Goal: Transaction & Acquisition: Purchase product/service

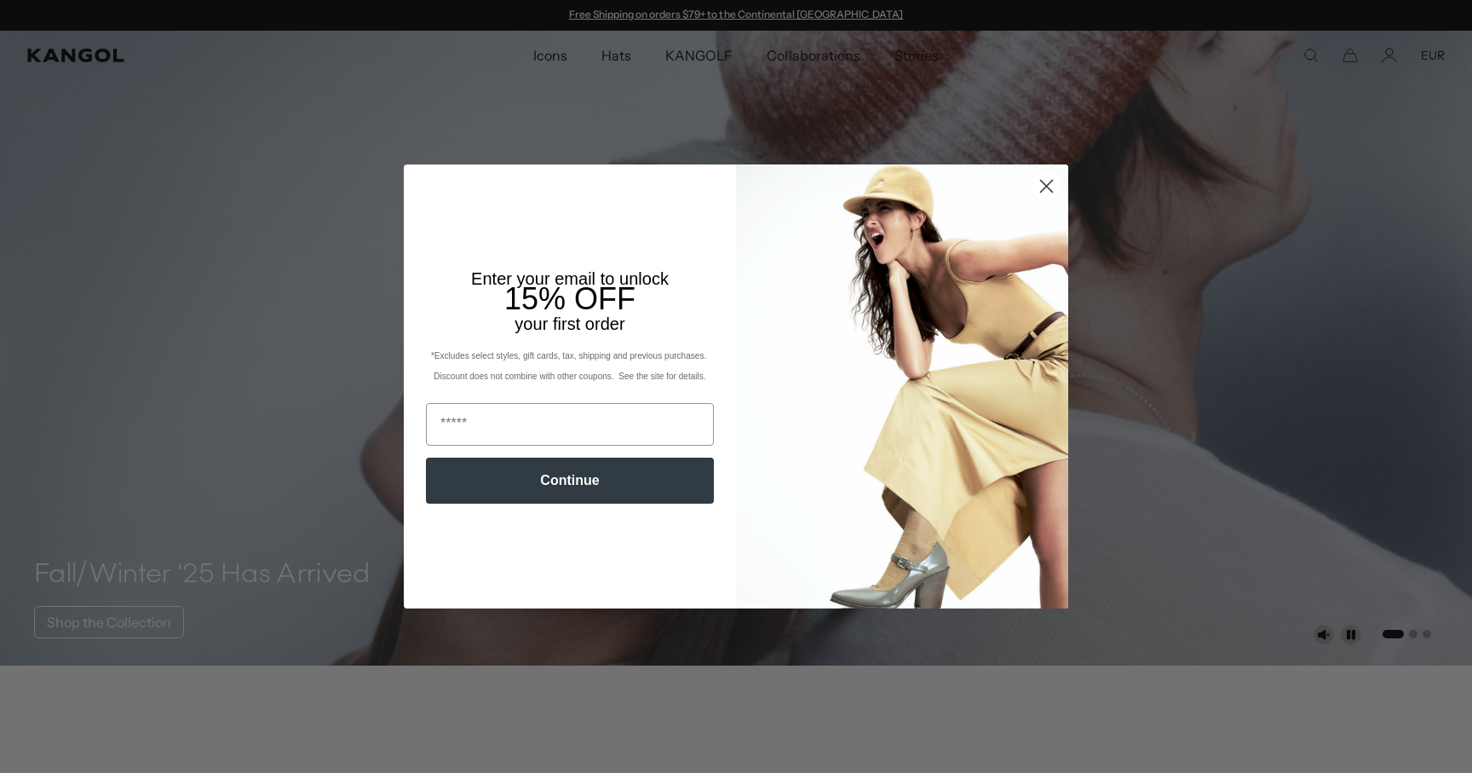
click at [1044, 180] on circle "Close dialog" at bounding box center [1047, 186] width 28 height 28
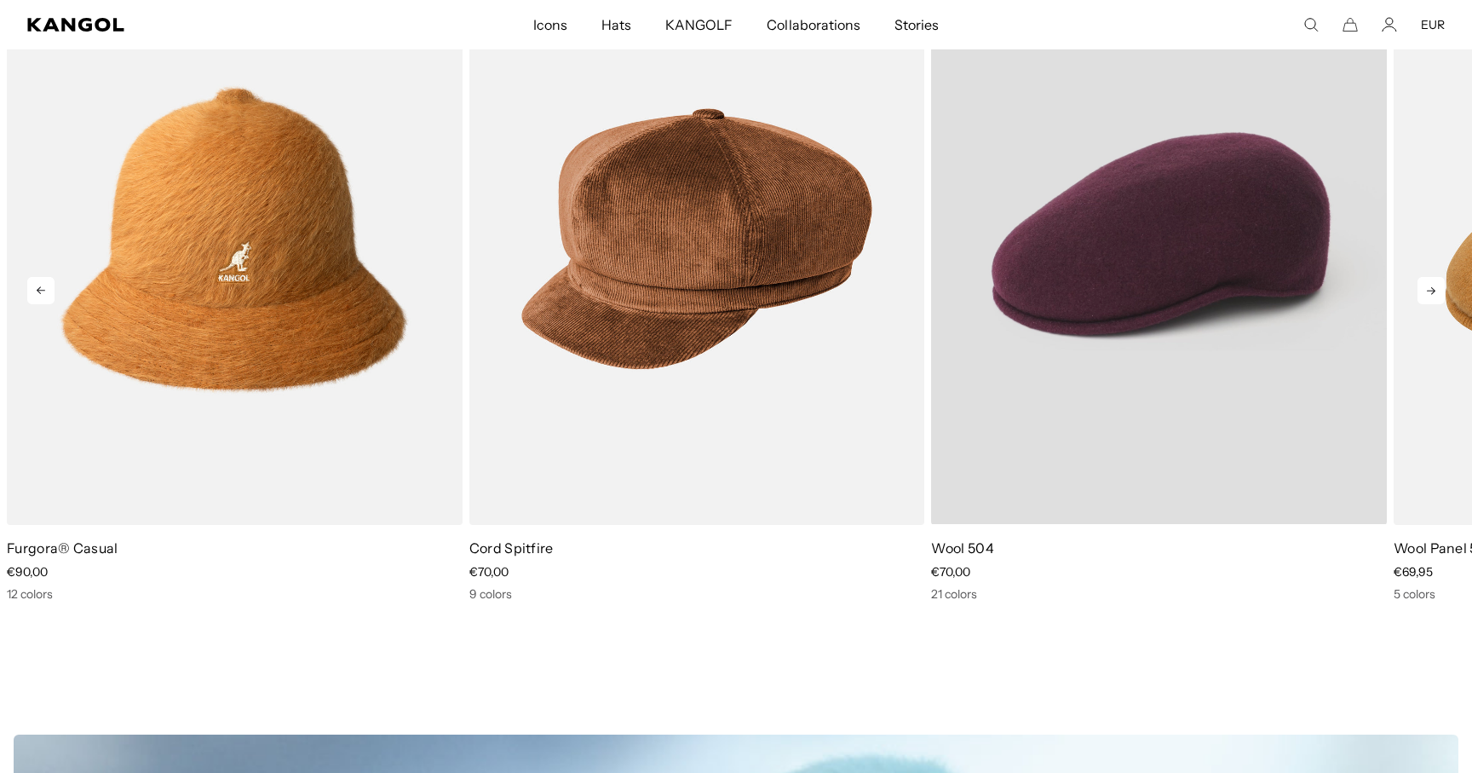
scroll to position [0, 351]
click at [1165, 302] on video "Wool 504" at bounding box center [1159, 238] width 456 height 571
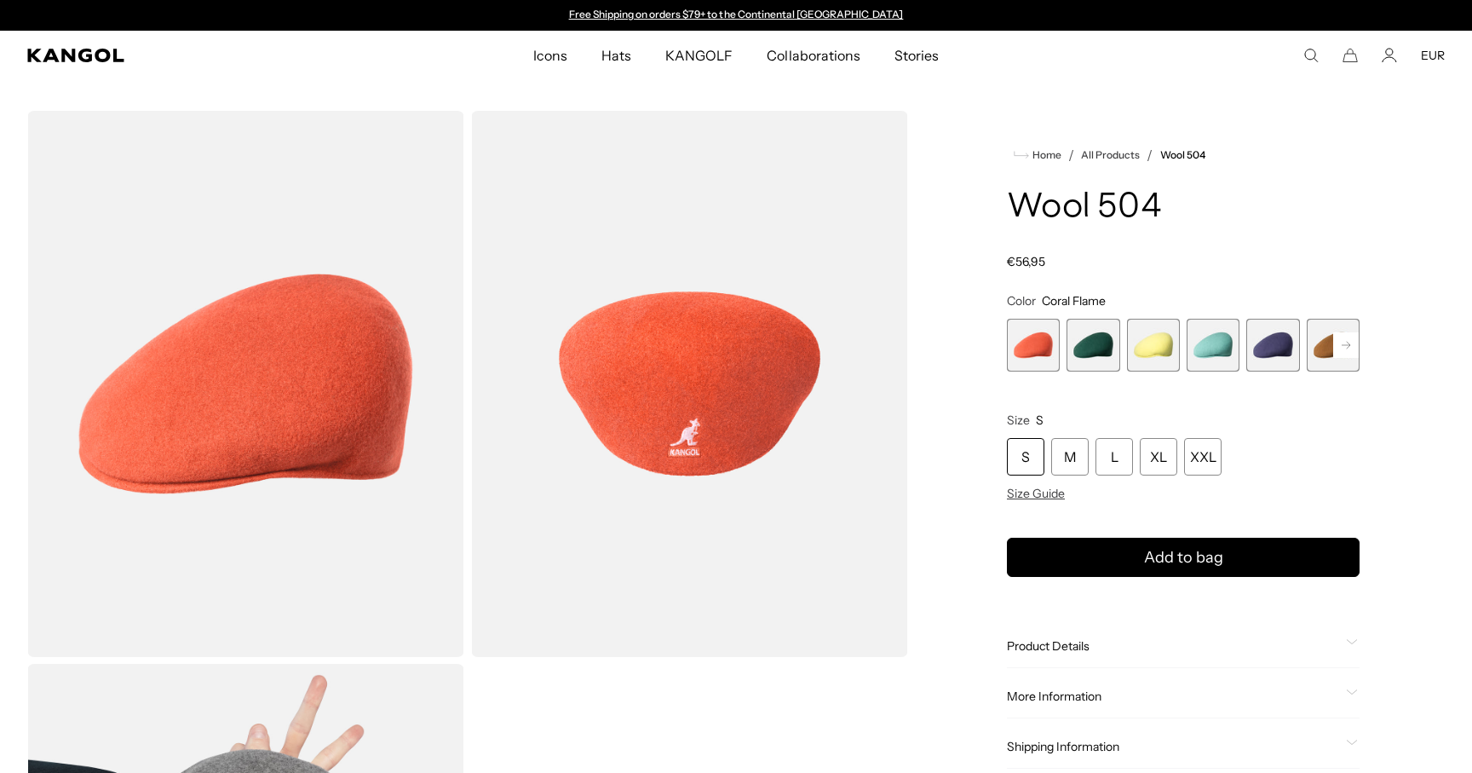
click at [1350, 349] on rect at bounding box center [1347, 345] width 26 height 26
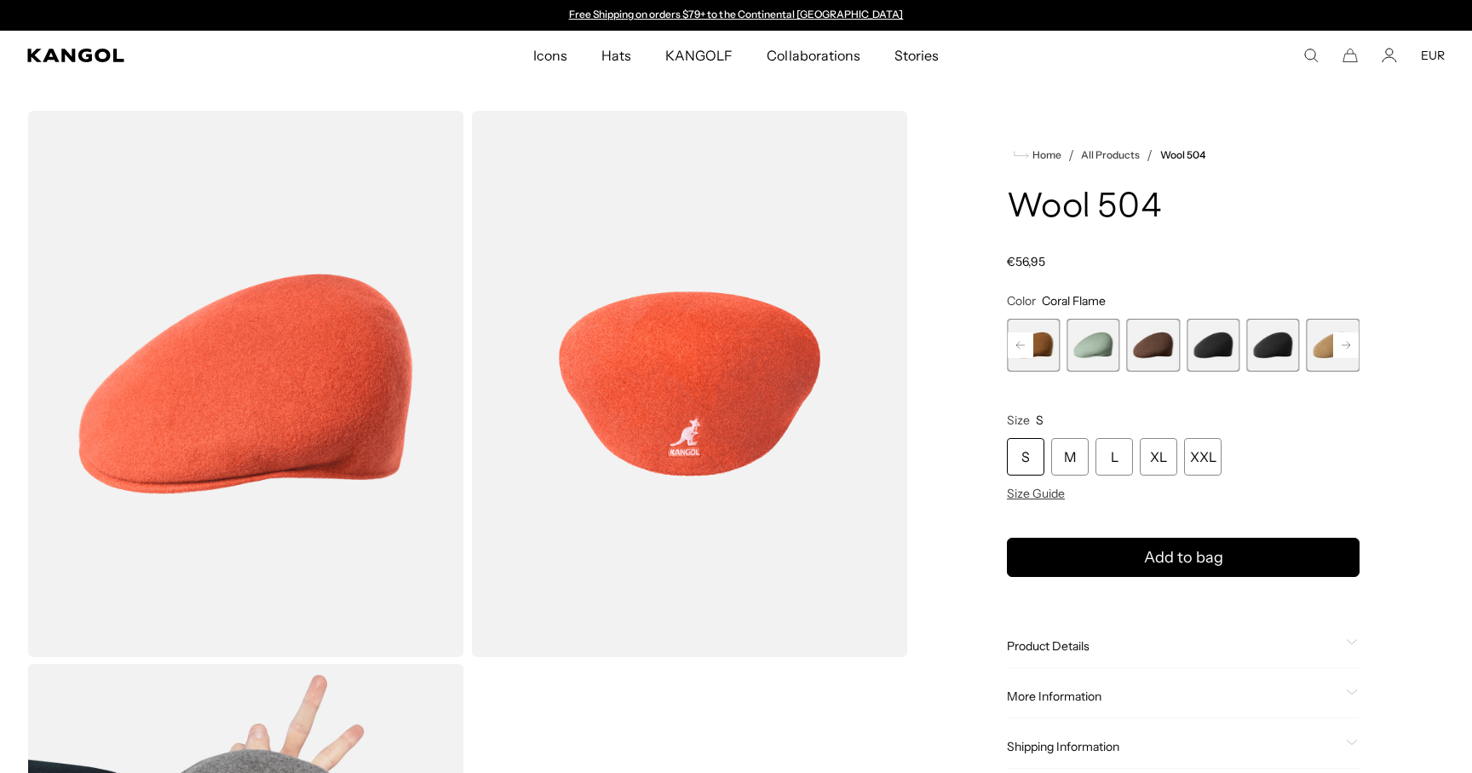
click at [1350, 349] on rect at bounding box center [1347, 345] width 26 height 26
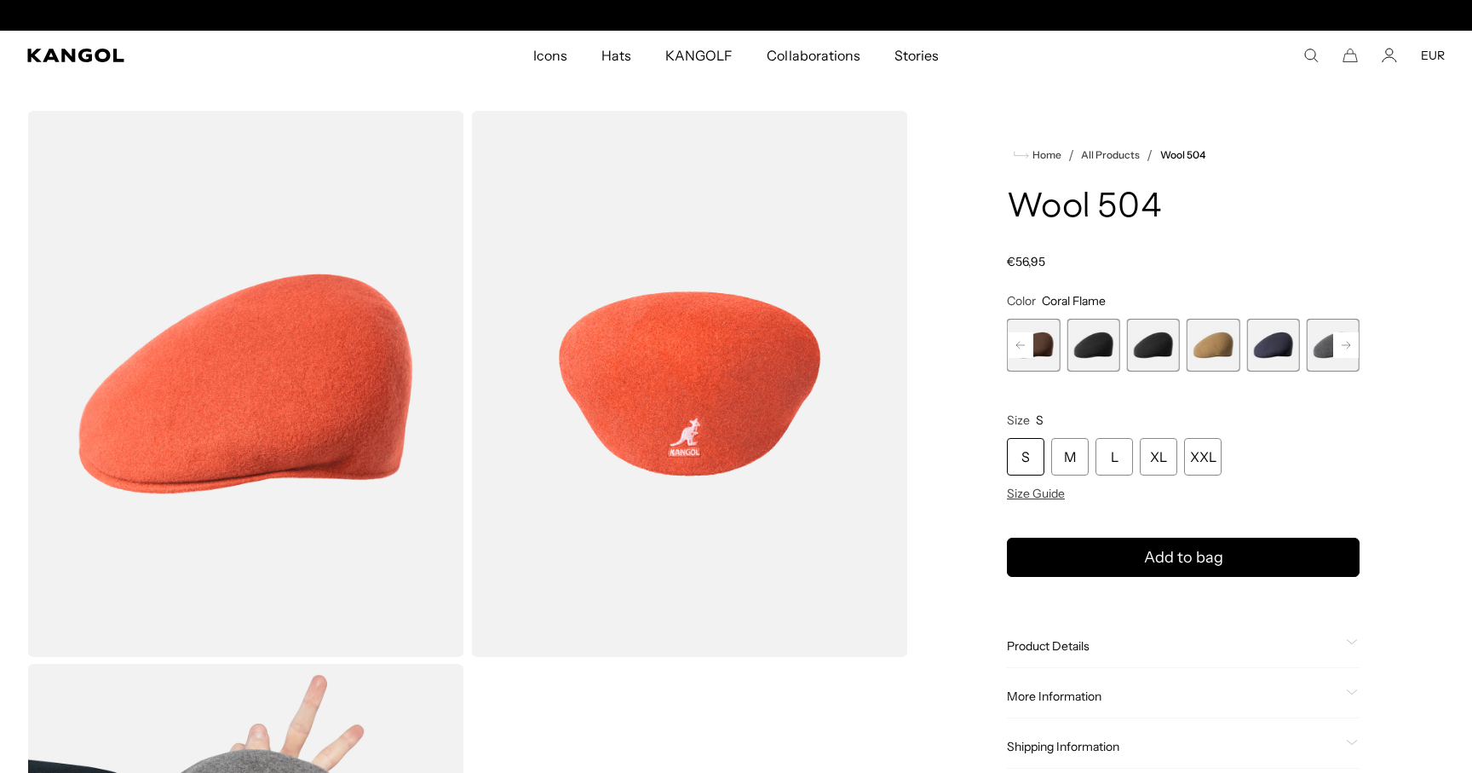
click at [1350, 349] on rect at bounding box center [1347, 345] width 26 height 26
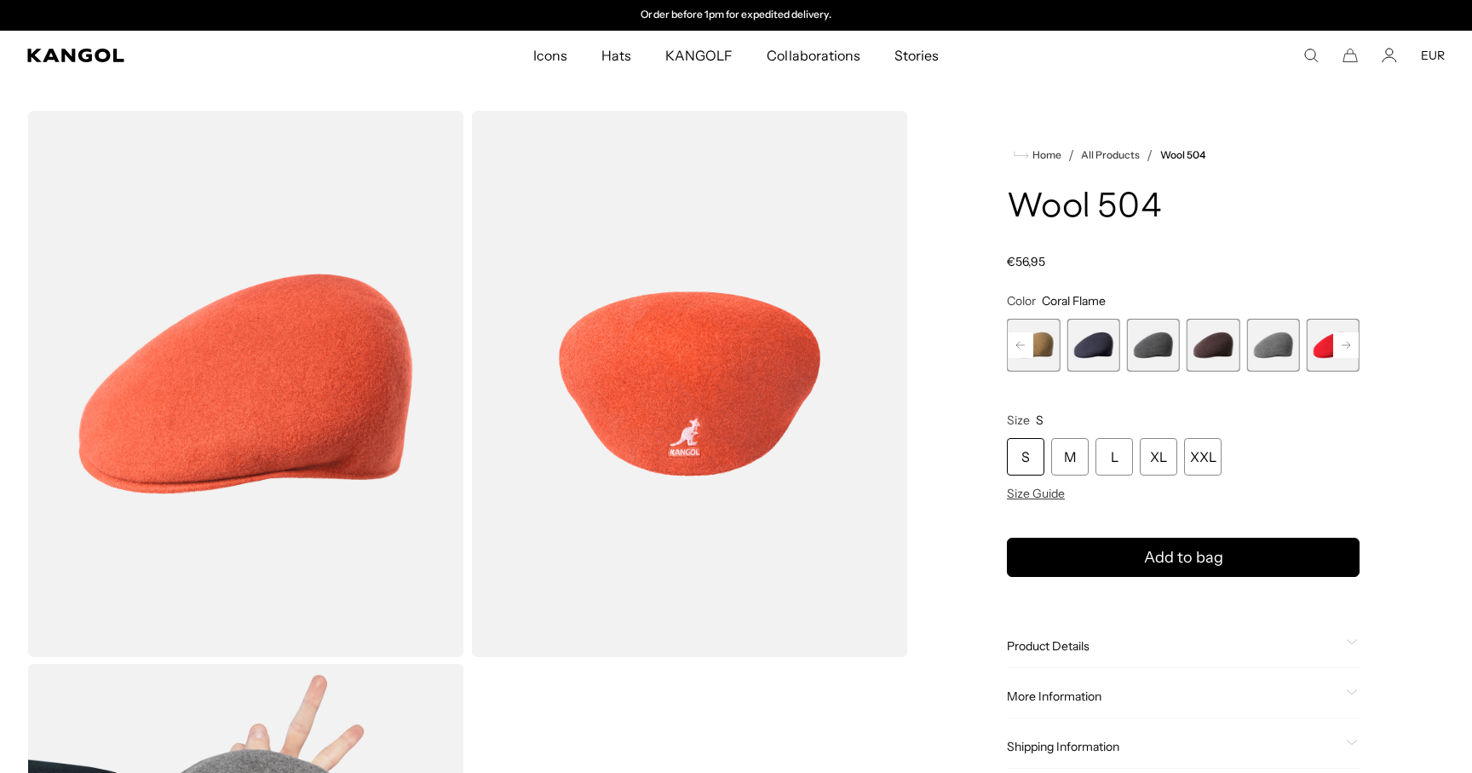
click at [1350, 349] on rect at bounding box center [1347, 345] width 26 height 26
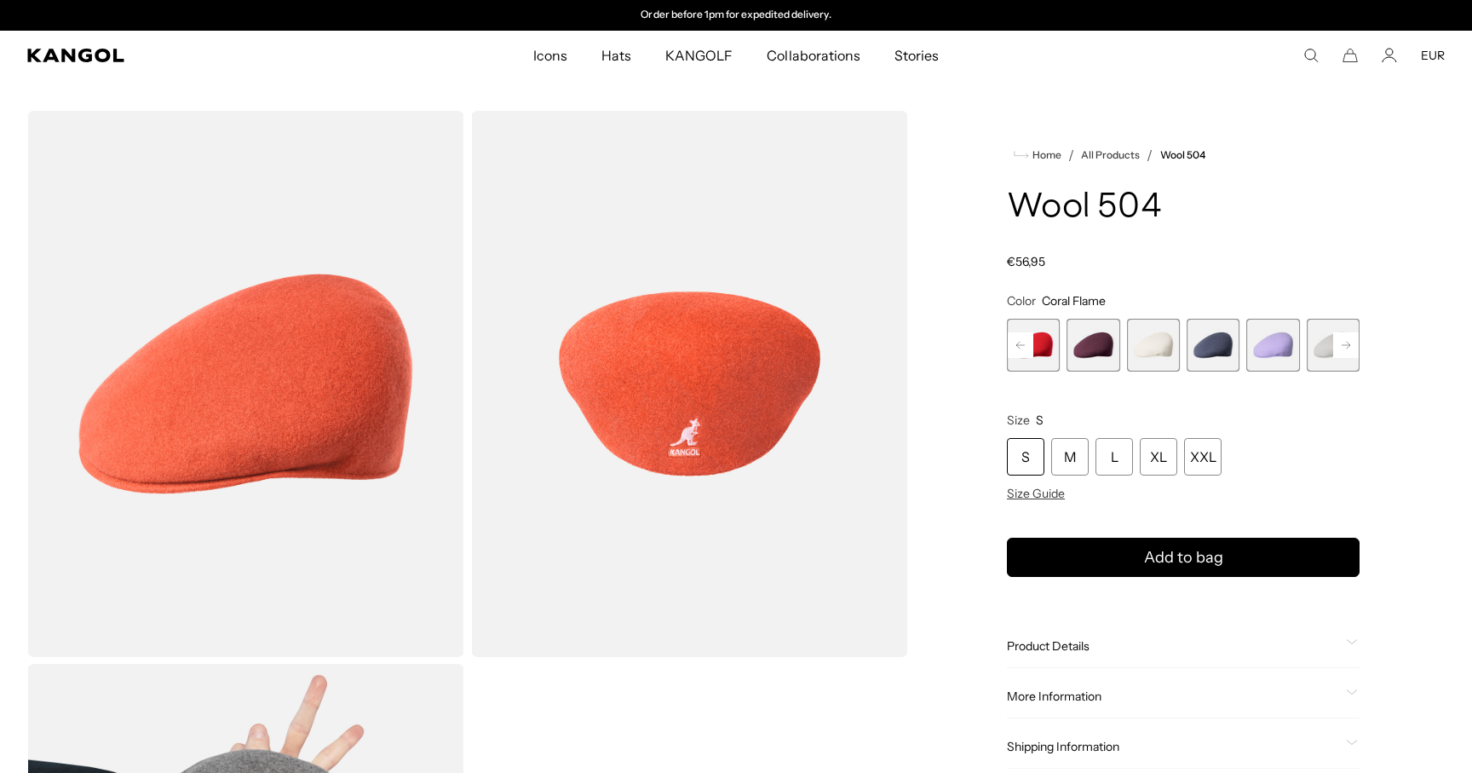
click at [1350, 349] on rect at bounding box center [1347, 345] width 26 height 26
click at [1350, 349] on div "Previous Next Coral Flame Variant sold out or unavailable Deep Emerald Variant …" at bounding box center [1183, 345] width 353 height 53
click at [1350, 349] on span "21 of 21" at bounding box center [1333, 345] width 53 height 53
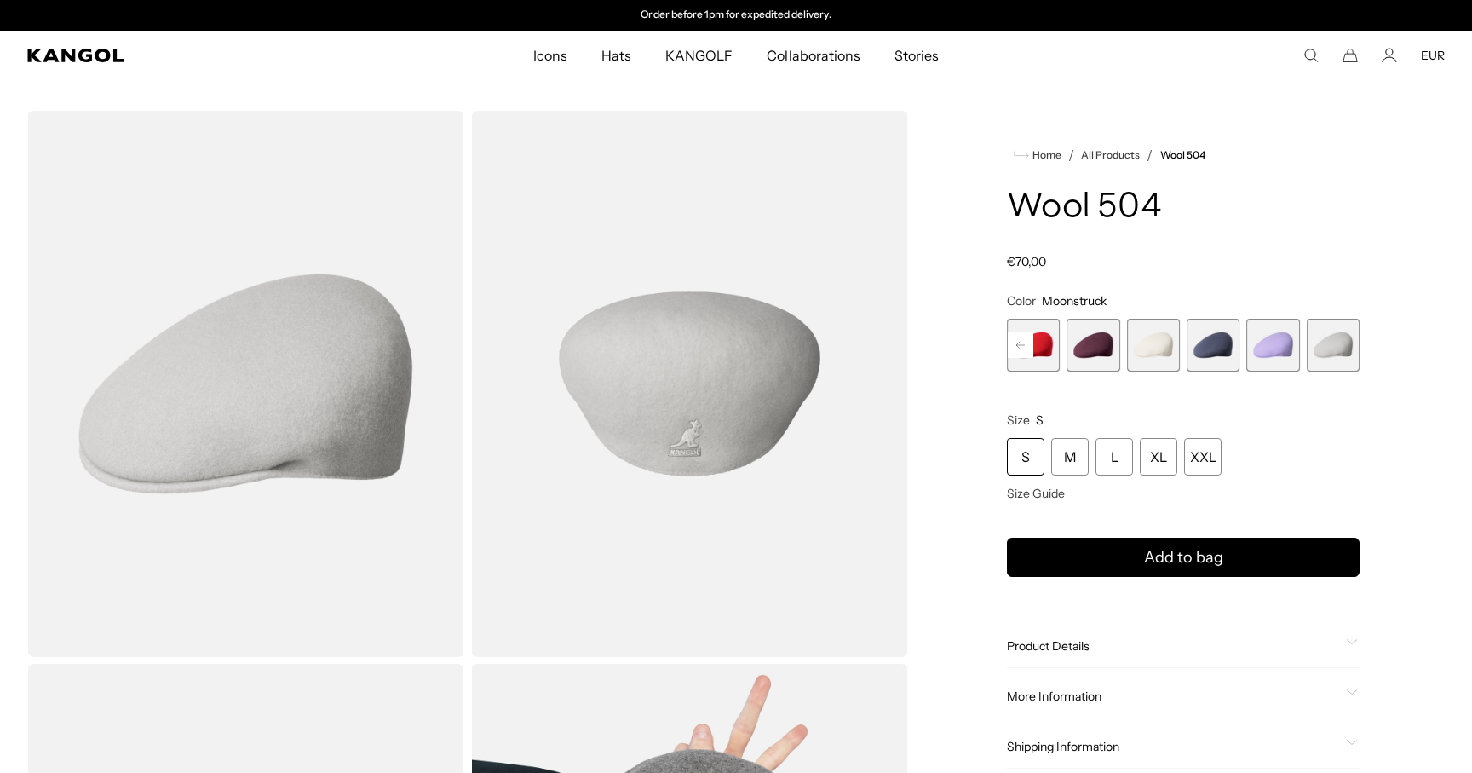
click at [1028, 344] on rect at bounding box center [1021, 345] width 26 height 26
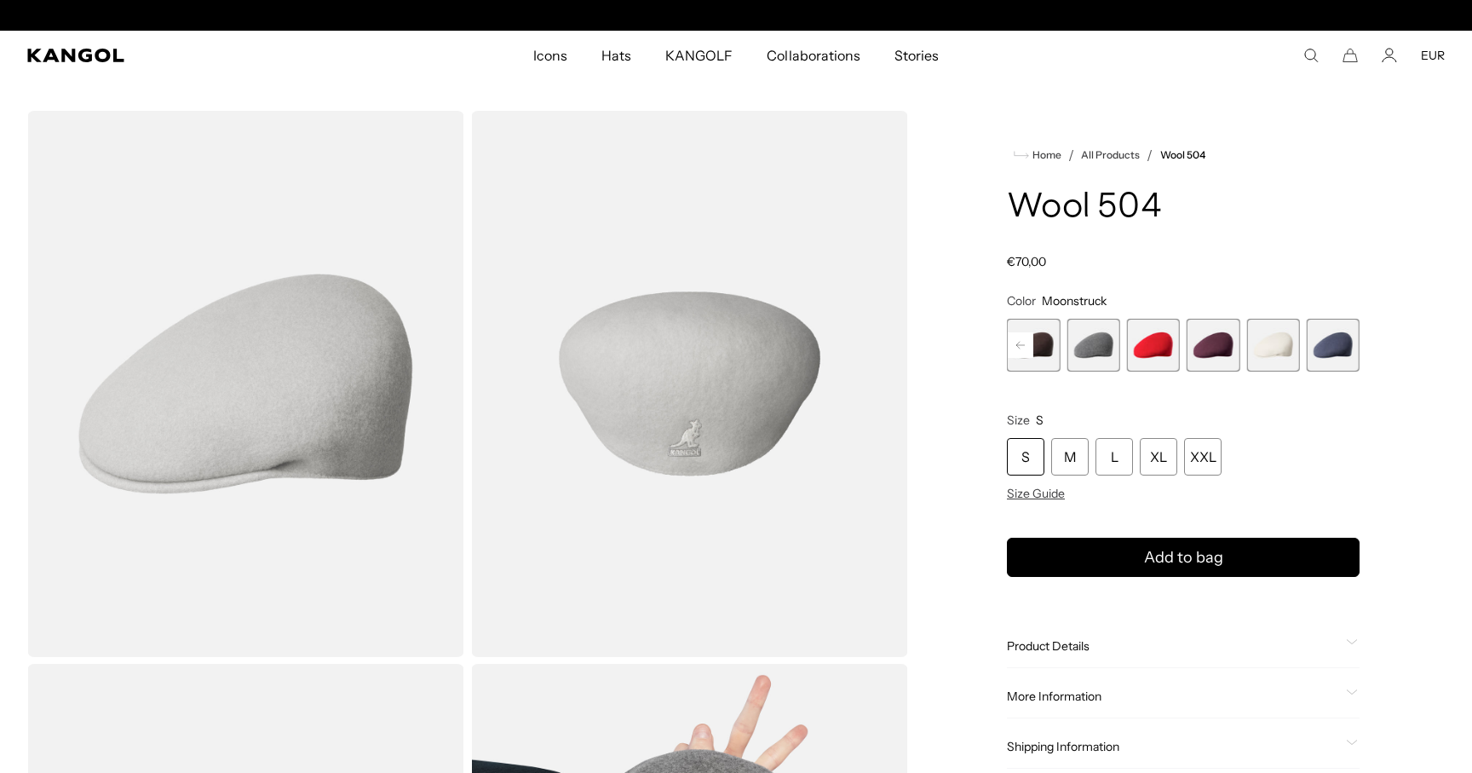
click at [1028, 344] on rect at bounding box center [1021, 345] width 26 height 26
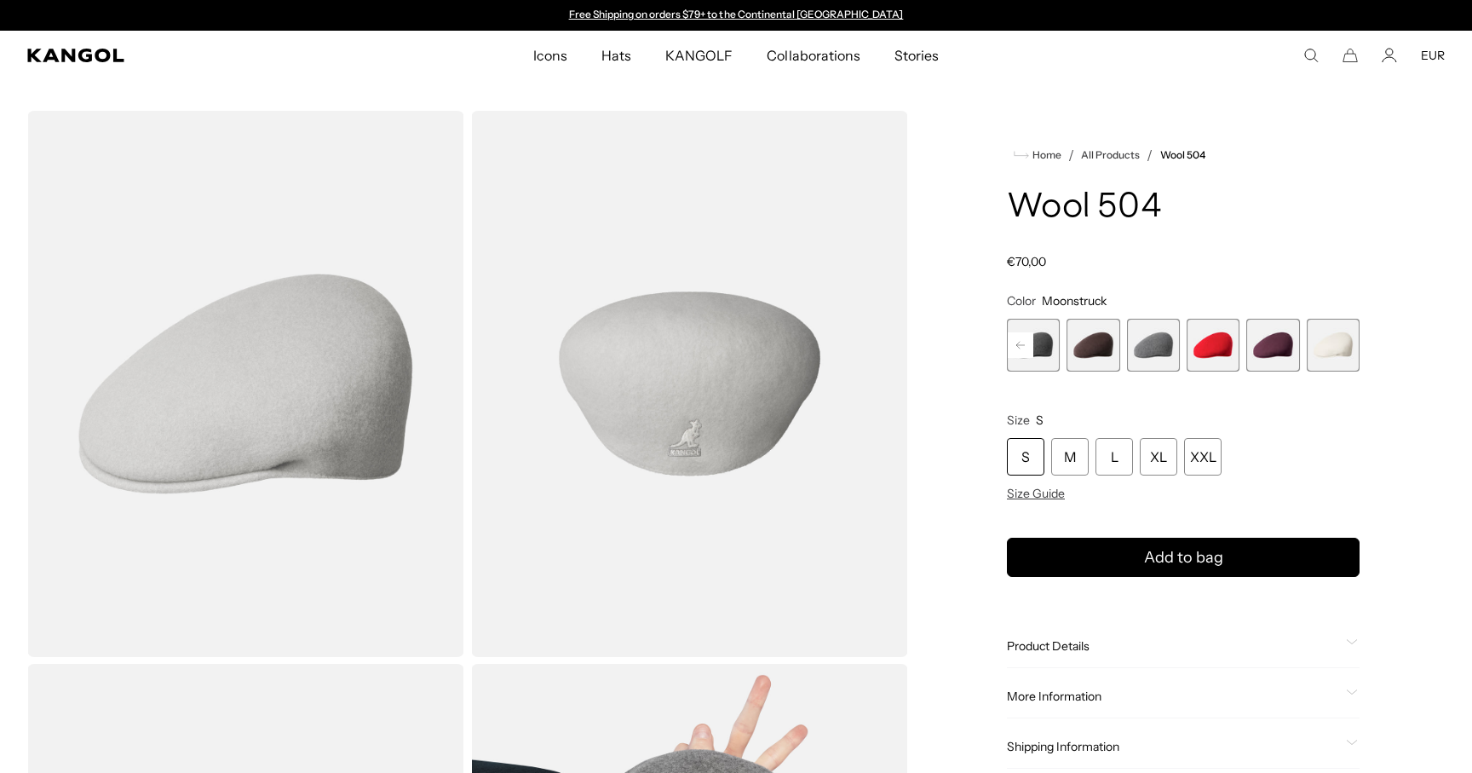
click at [1028, 344] on rect at bounding box center [1021, 345] width 26 height 26
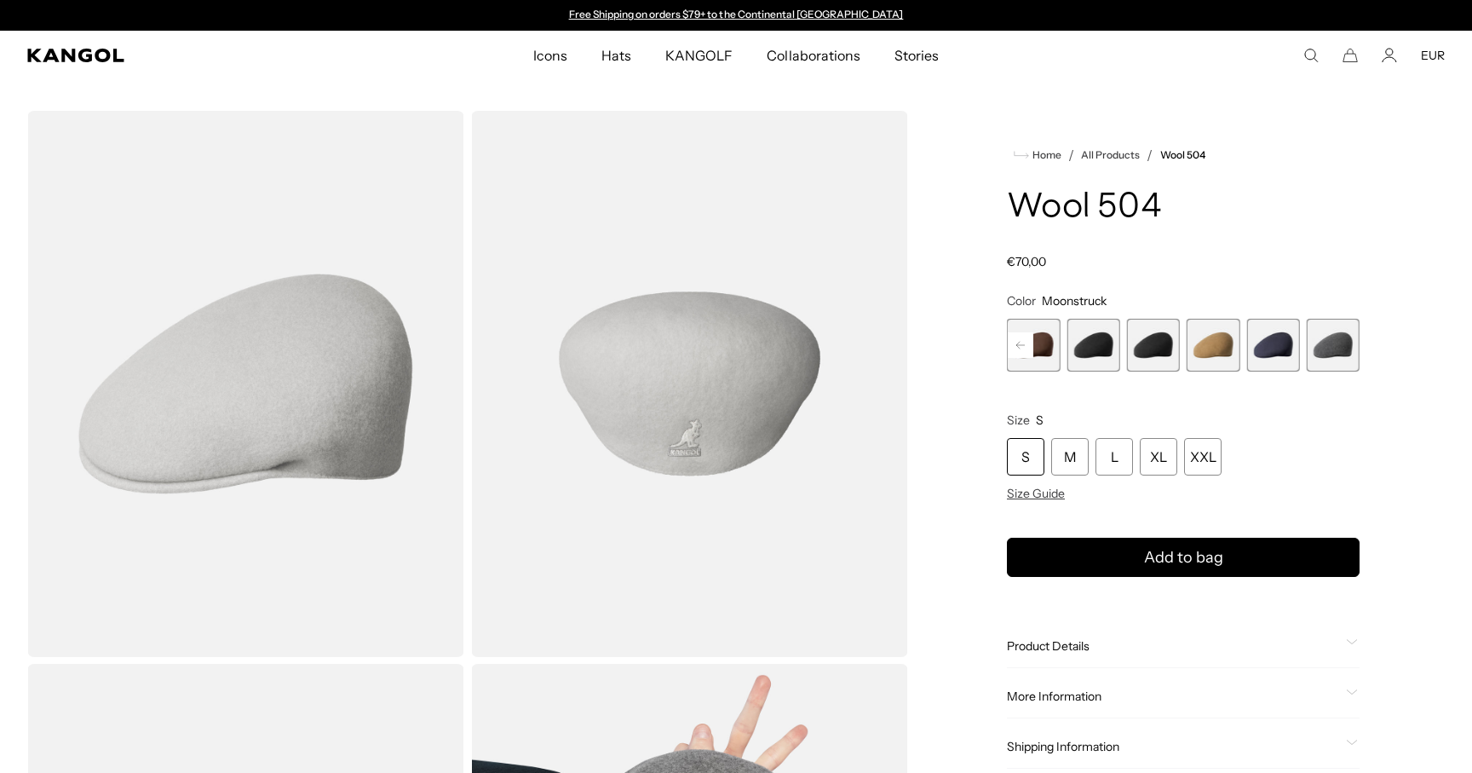
click at [1028, 344] on rect at bounding box center [1021, 345] width 26 height 26
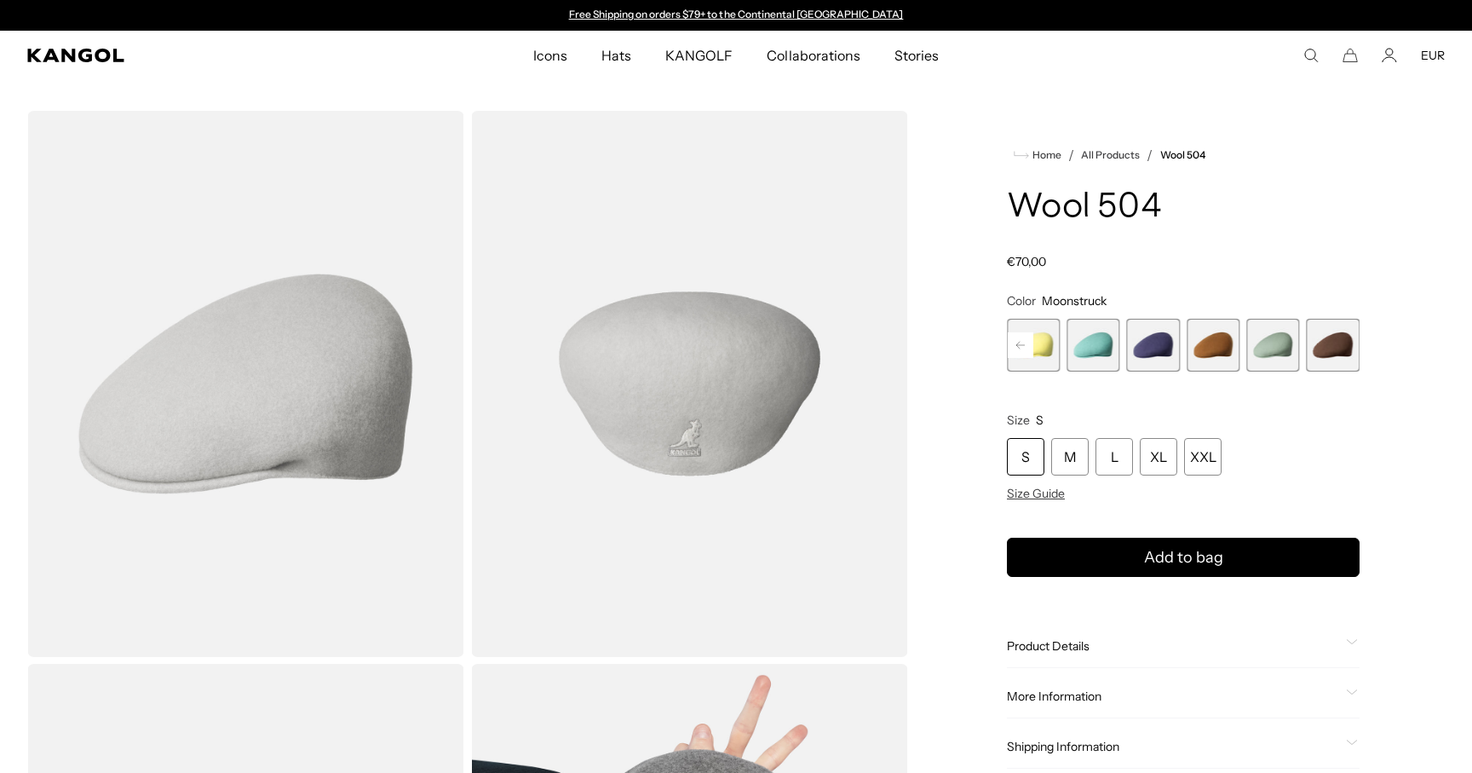
click at [1028, 344] on rect at bounding box center [1021, 345] width 26 height 26
click at [1028, 344] on div "Previous Next Coral Flame Variant sold out or unavailable Deep Emerald Variant …" at bounding box center [1183, 345] width 353 height 53
click at [1028, 344] on span "1 of 21" at bounding box center [1033, 345] width 53 height 53
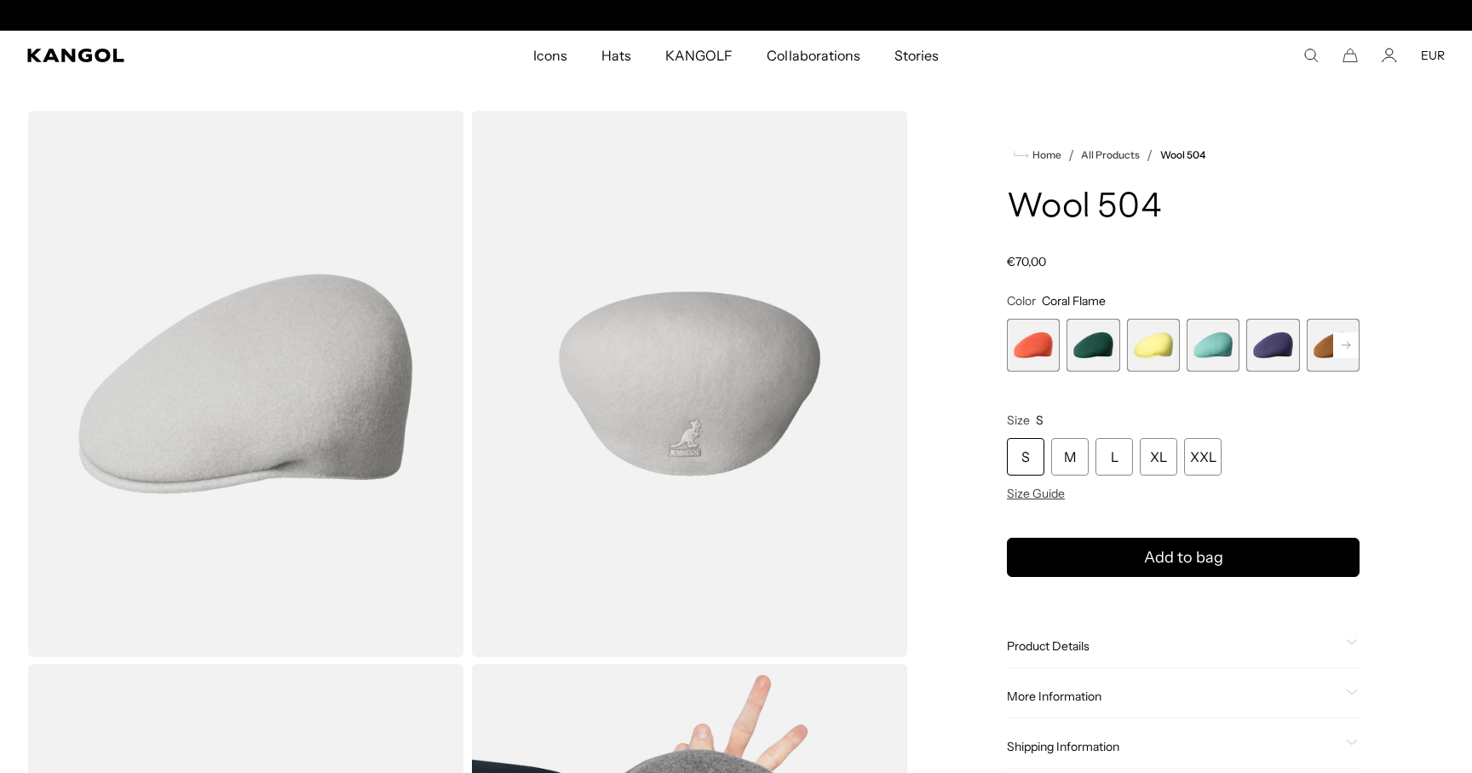
scroll to position [0, 351]
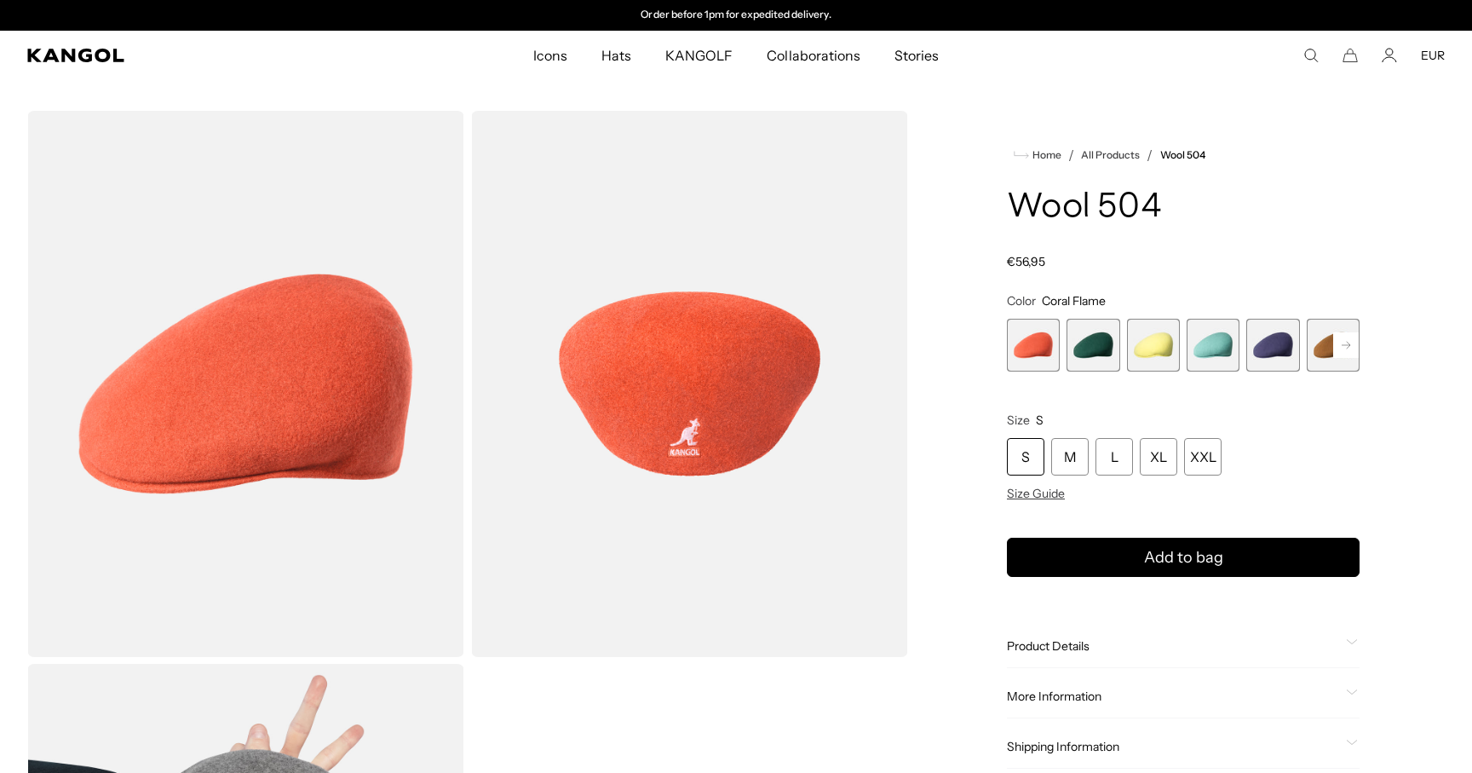
click at [1101, 352] on span "2 of 21" at bounding box center [1093, 345] width 53 height 53
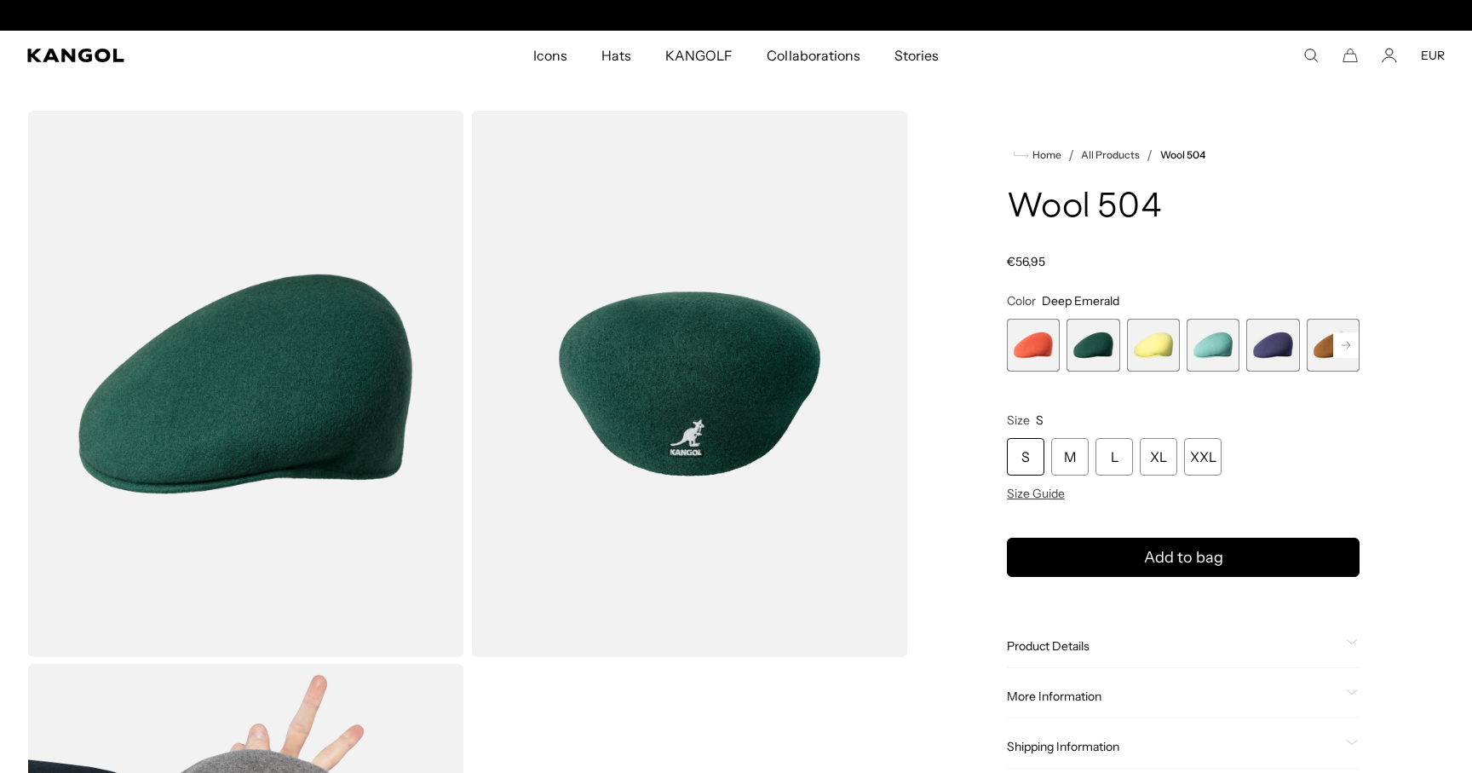
scroll to position [0, 351]
